Goal: Task Accomplishment & Management: Use online tool/utility

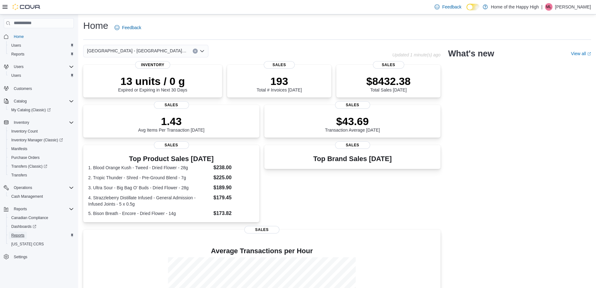
click at [23, 235] on span "Reports" at bounding box center [17, 234] width 13 height 5
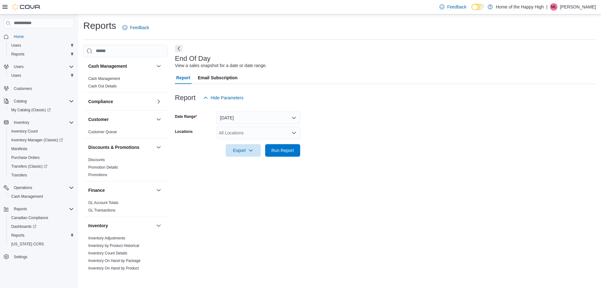
click at [260, 135] on div "All Locations" at bounding box center [258, 132] width 84 height 13
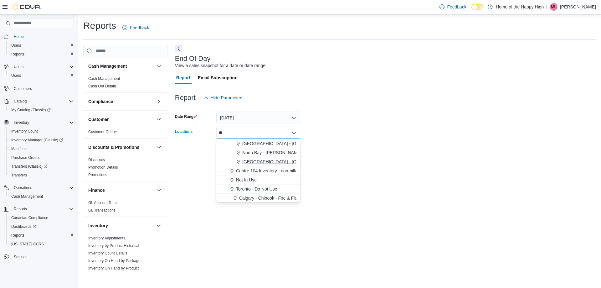
type input "**"
click at [261, 161] on span "[GEOGRAPHIC_DATA] - [GEOGRAPHIC_DATA] - Fire & Flower" at bounding box center [304, 161] width 125 height 6
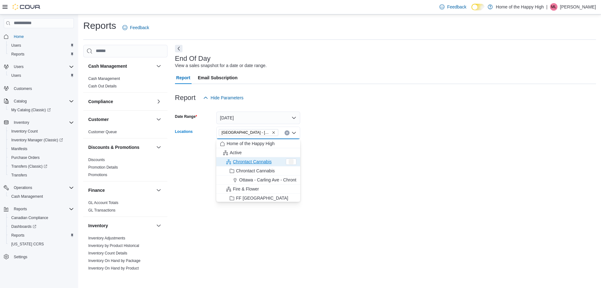
click at [375, 158] on div at bounding box center [385, 160] width 421 height 8
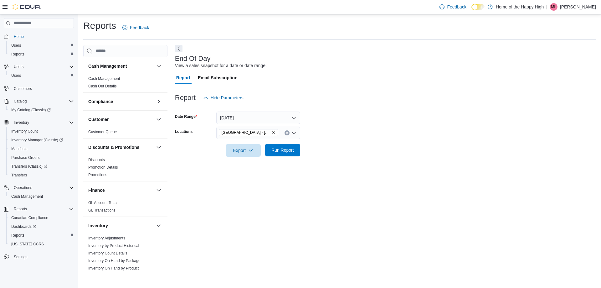
click at [289, 150] on span "Run Report" at bounding box center [282, 150] width 23 height 6
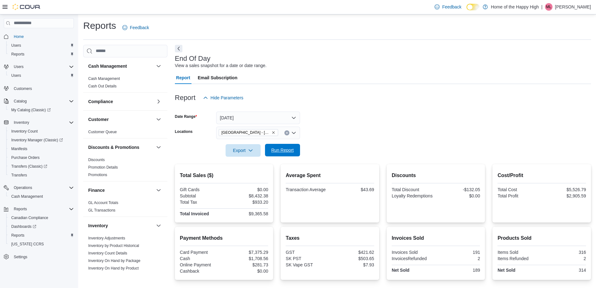
click at [288, 156] on span "Run Report" at bounding box center [283, 150] width 28 height 13
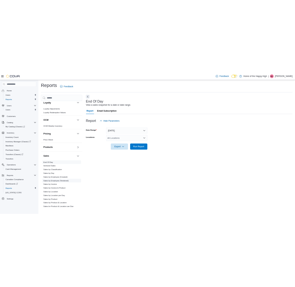
scroll to position [330, 0]
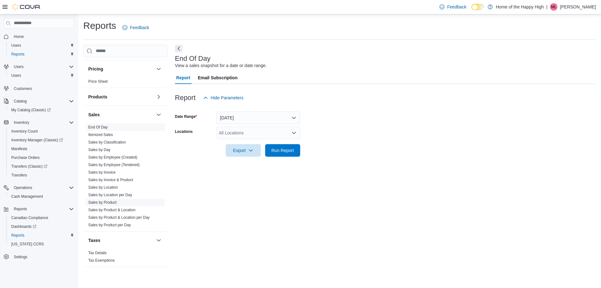
click at [111, 203] on link "Sales by Product" at bounding box center [102, 202] width 28 height 4
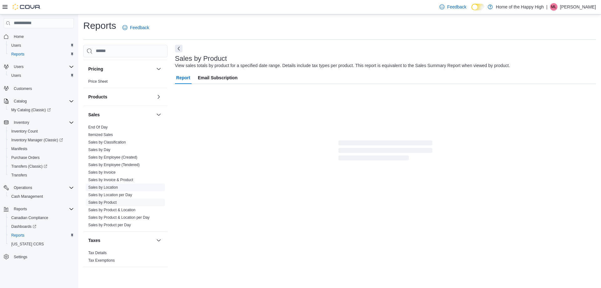
click at [107, 189] on link "Sales by Location" at bounding box center [103, 187] width 30 height 4
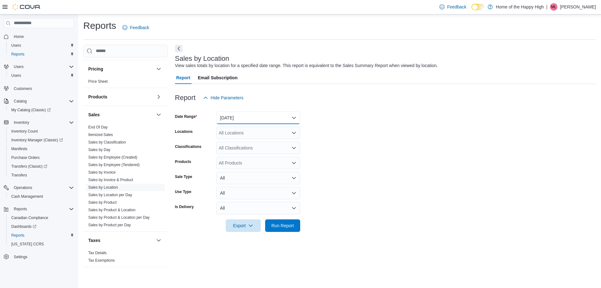
drag, startPoint x: 257, startPoint y: 114, endPoint x: 254, endPoint y: 117, distance: 4.3
click at [257, 114] on button "Yesterday" at bounding box center [258, 117] width 84 height 13
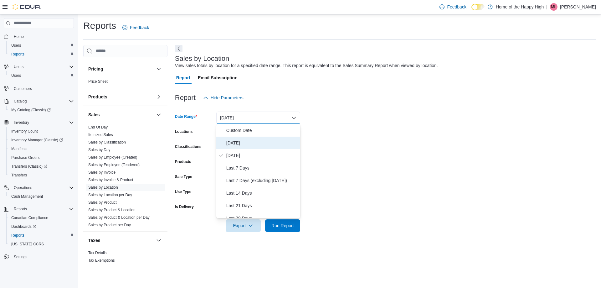
drag, startPoint x: 233, startPoint y: 144, endPoint x: 234, endPoint y: 141, distance: 3.5
click at [234, 142] on span "[DATE]" at bounding box center [261, 143] width 71 height 8
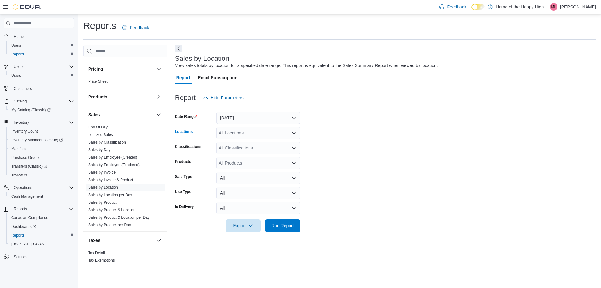
click at [235, 136] on div "All Locations" at bounding box center [258, 132] width 84 height 13
type input "*****"
click at [285, 228] on span "Run Report" at bounding box center [282, 225] width 23 height 6
click at [236, 135] on div "*****" at bounding box center [258, 132] width 84 height 13
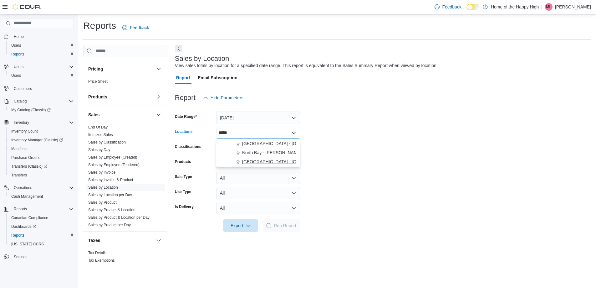
click at [261, 161] on span "[GEOGRAPHIC_DATA] - [GEOGRAPHIC_DATA] - Fire & Flower" at bounding box center [304, 161] width 125 height 6
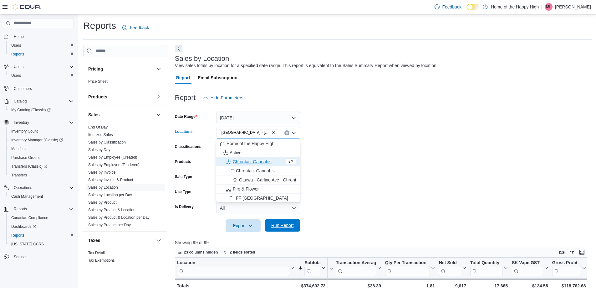
click at [275, 223] on span "Run Report" at bounding box center [282, 225] width 23 height 6
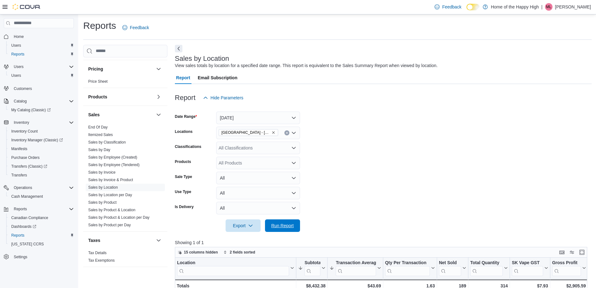
drag, startPoint x: 281, startPoint y: 227, endPoint x: 213, endPoint y: 6, distance: 231.3
click at [280, 228] on span "Run Report" at bounding box center [282, 225] width 23 height 6
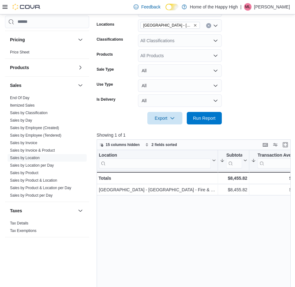
scroll to position [125, 0]
